Goal: Check status

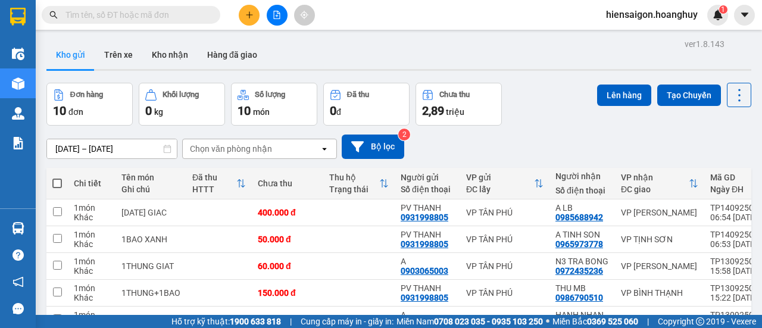
click at [143, 14] on input "text" at bounding box center [135, 14] width 140 height 13
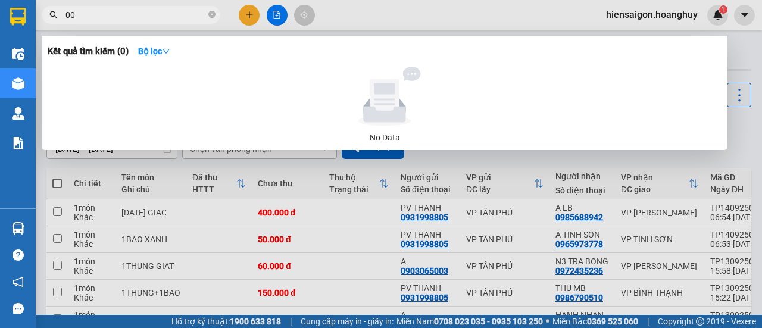
type input "009"
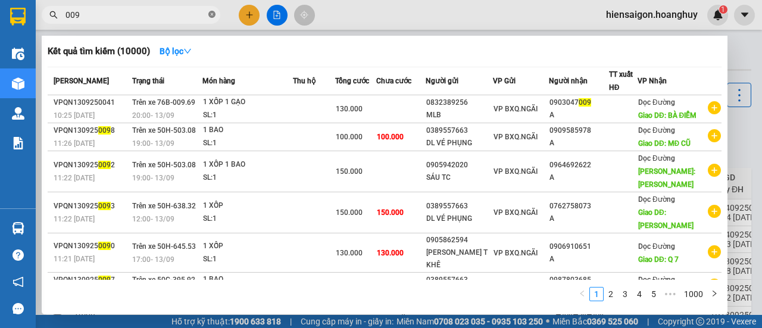
click at [212, 15] on icon "close-circle" at bounding box center [211, 14] width 7 height 7
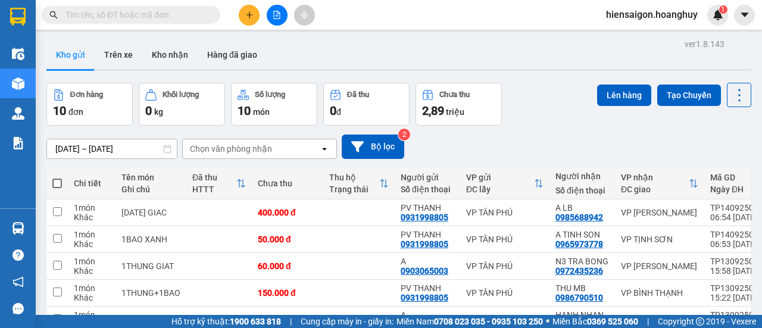
click at [171, 13] on input "text" at bounding box center [135, 14] width 140 height 13
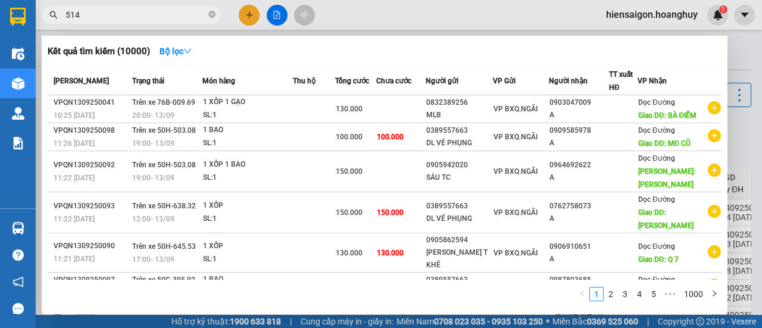
type input "5146"
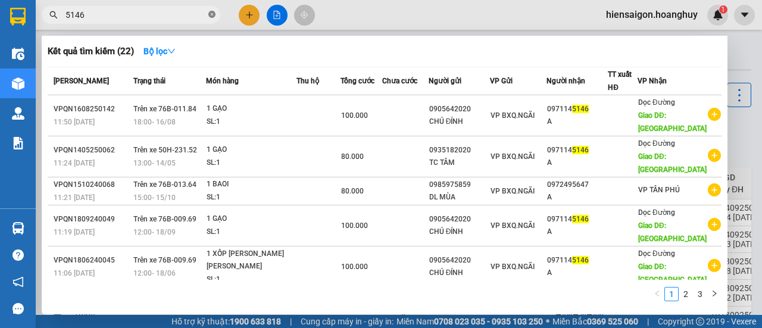
click at [212, 14] on icon "close-circle" at bounding box center [211, 14] width 7 height 7
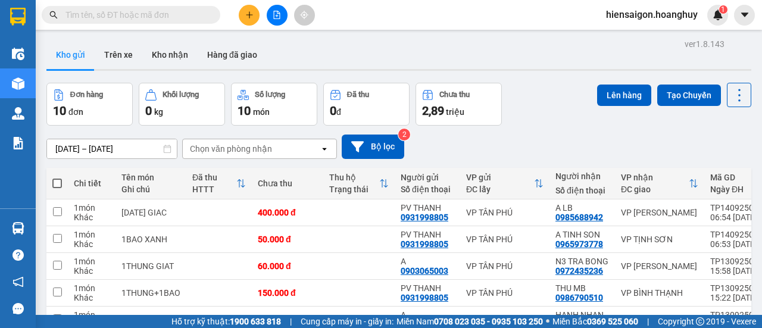
click at [123, 14] on input "text" at bounding box center [135, 14] width 140 height 13
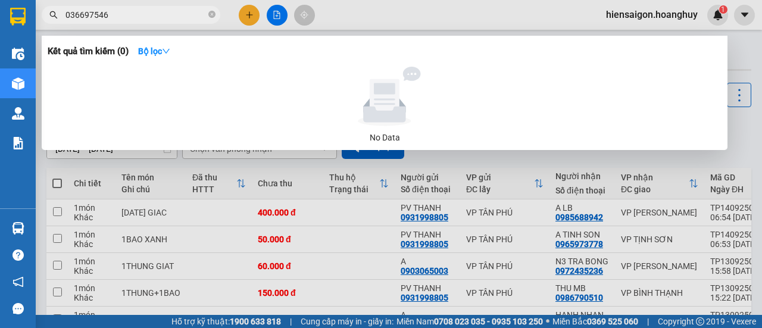
type input "036697546"
click at [248, 15] on div at bounding box center [381, 164] width 762 height 328
click at [209, 13] on icon "close-circle" at bounding box center [211, 14] width 7 height 7
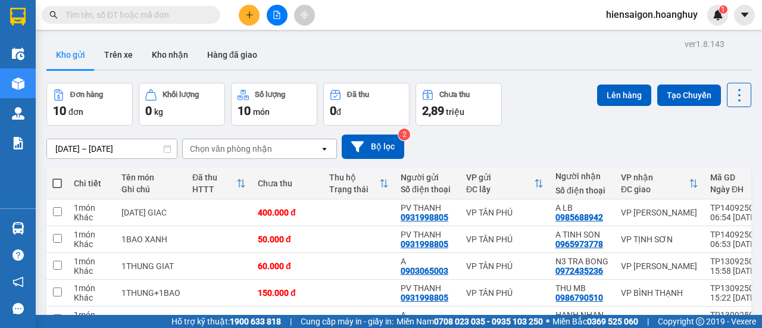
click at [192, 14] on input "text" at bounding box center [135, 14] width 140 height 13
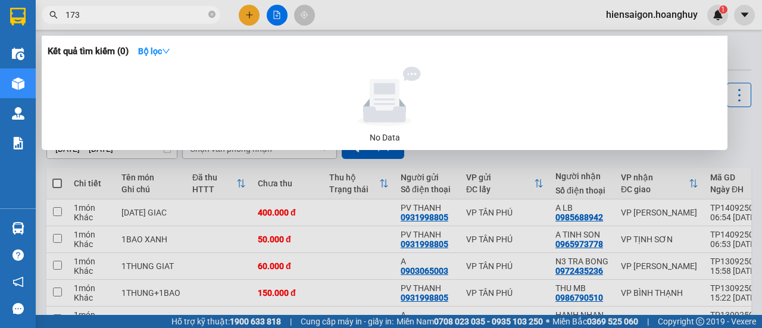
type input "1739"
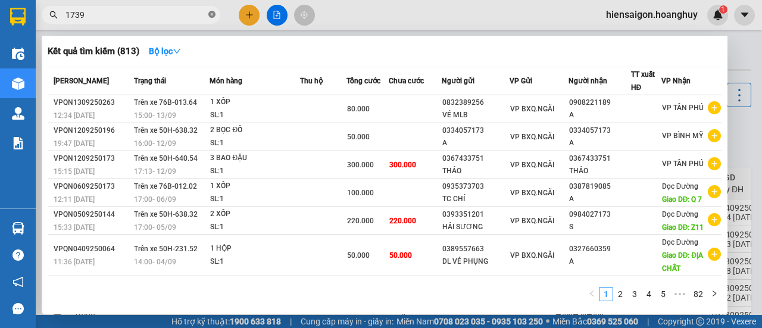
click at [213, 17] on icon "close-circle" at bounding box center [211, 14] width 7 height 7
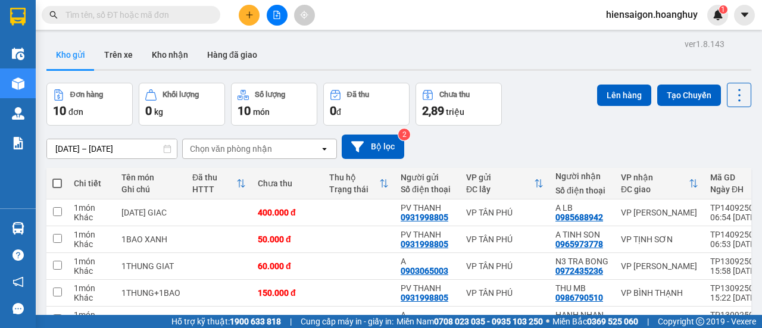
click at [176, 6] on span at bounding box center [131, 15] width 179 height 18
click at [166, 21] on input "text" at bounding box center [135, 14] width 140 height 13
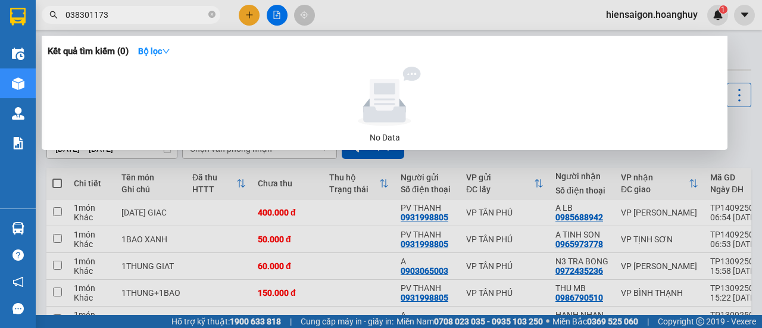
type input "0383011739"
click at [213, 18] on icon "close-circle" at bounding box center [211, 14] width 7 height 7
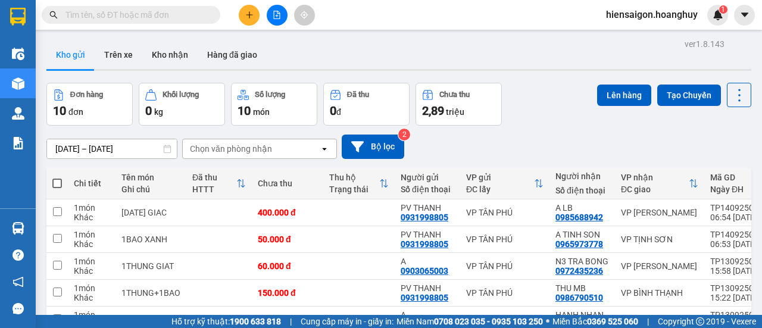
click at [224, 7] on div at bounding box center [116, 15] width 232 height 18
